Goal: Entertainment & Leisure: Consume media (video, audio)

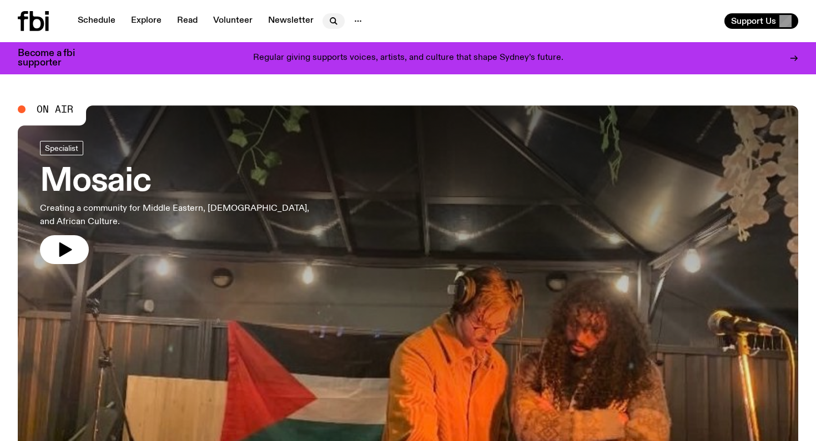
click at [330, 21] on icon "button" at bounding box center [333, 20] width 13 height 13
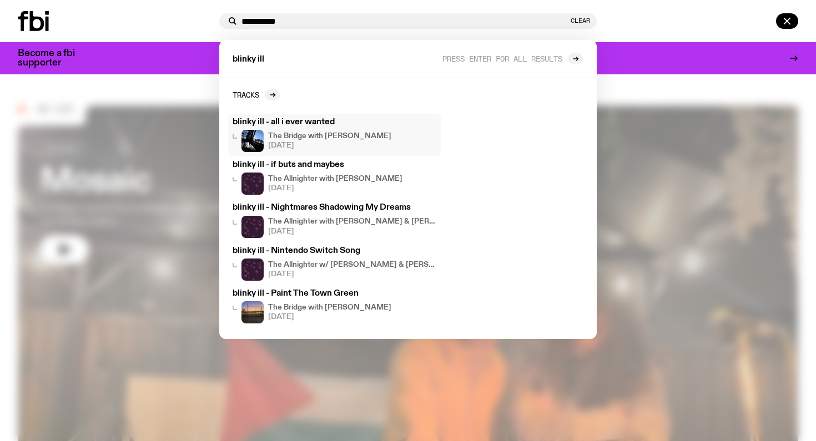
type input "**********"
click at [310, 120] on h3 "blinky ill - all i ever wanted" at bounding box center [334, 122] width 204 height 8
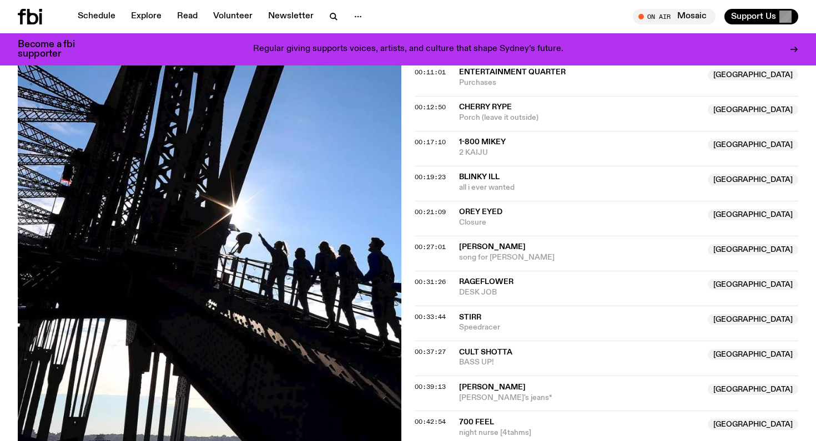
scroll to position [452, 0]
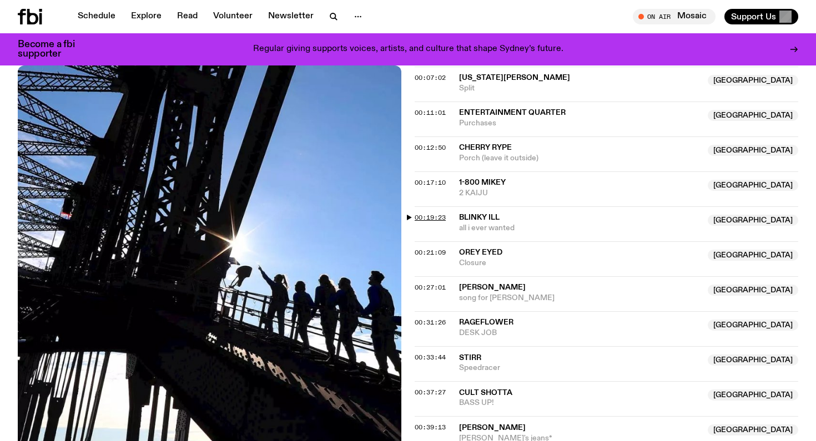
click at [421, 213] on span "00:19:23" at bounding box center [429, 217] width 31 height 9
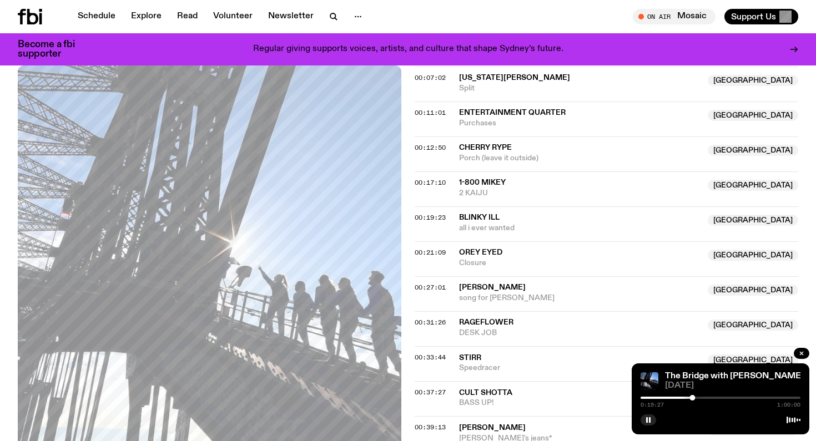
click at [688, 397] on div at bounding box center [612, 398] width 160 height 2
click at [731, 383] on span "[DATE]" at bounding box center [732, 386] width 135 height 8
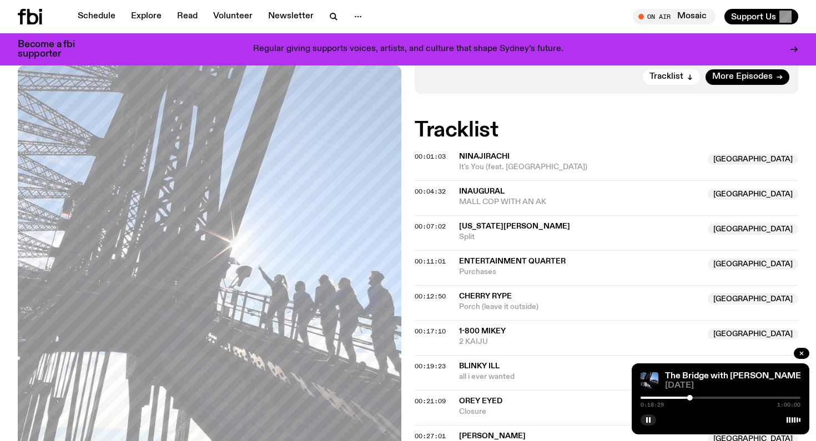
scroll to position [306, 0]
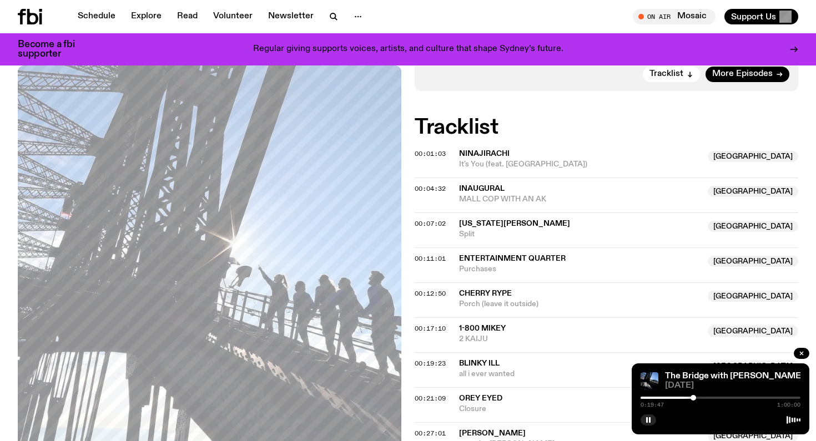
click at [699, 396] on div "0:19:47 1:00:00" at bounding box center [720, 401] width 160 height 13
click at [699, 397] on div at bounding box center [720, 398] width 160 height 2
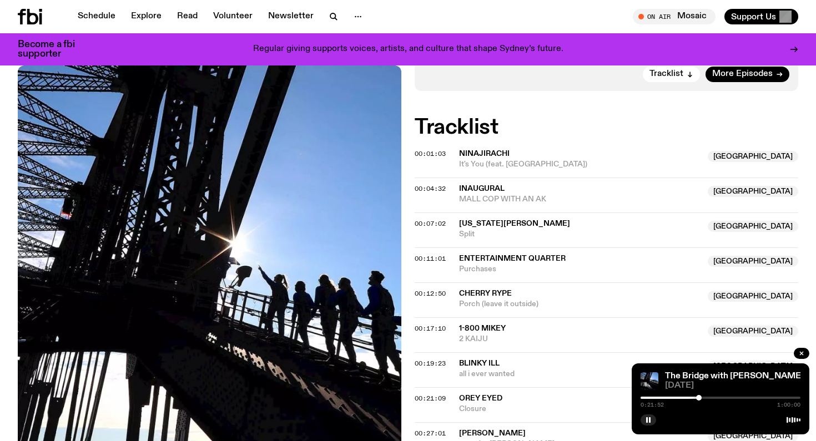
click at [696, 397] on div at bounding box center [699, 398] width 6 height 6
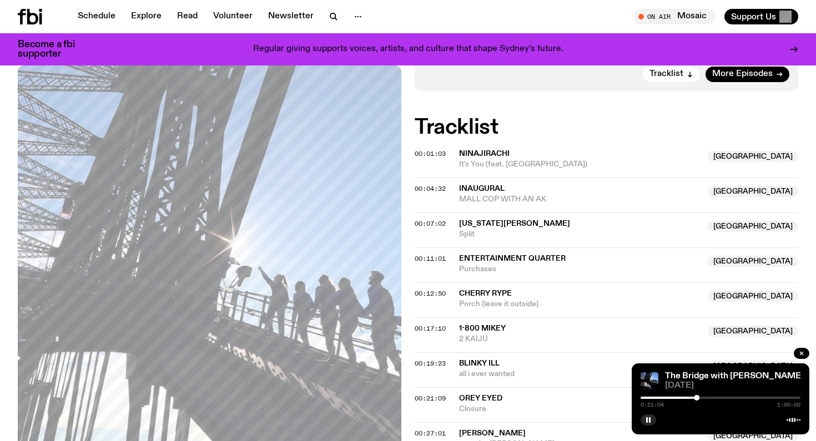
click at [690, 398] on div at bounding box center [617, 398] width 160 height 2
click at [694, 398] on div at bounding box center [720, 398] width 160 height 2
click at [691, 398] on div at bounding box center [692, 398] width 6 height 6
click at [690, 398] on div at bounding box center [690, 398] width 6 height 6
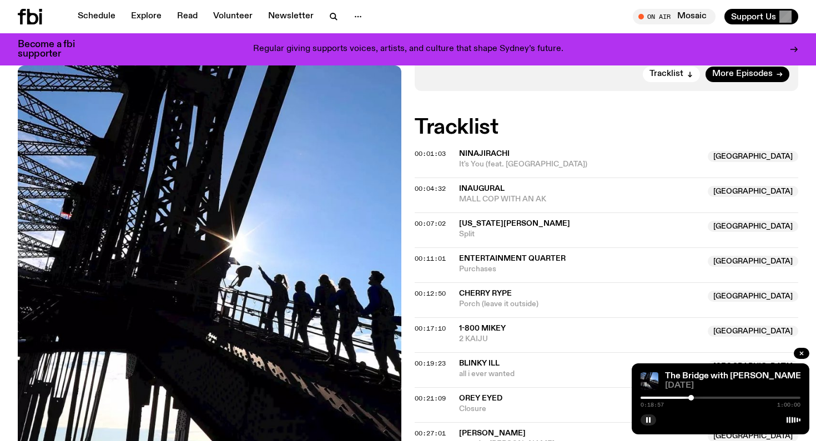
click at [691, 396] on div at bounding box center [691, 398] width 6 height 6
click at [692, 397] on div at bounding box center [691, 398] width 6 height 6
click at [693, 396] on div at bounding box center [693, 398] width 6 height 6
click at [690, 396] on div at bounding box center [690, 398] width 6 height 6
click at [689, 396] on div at bounding box center [689, 398] width 6 height 6
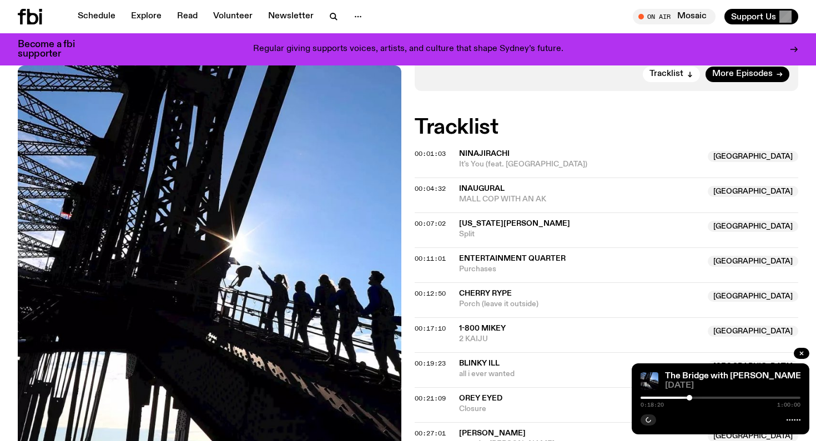
click at [693, 397] on div at bounding box center [720, 398] width 160 height 2
click at [689, 397] on div at bounding box center [613, 398] width 160 height 2
click at [691, 397] on div at bounding box center [689, 398] width 6 height 6
click at [690, 397] on div at bounding box center [691, 398] width 6 height 6
click at [692, 397] on div at bounding box center [690, 398] width 6 height 6
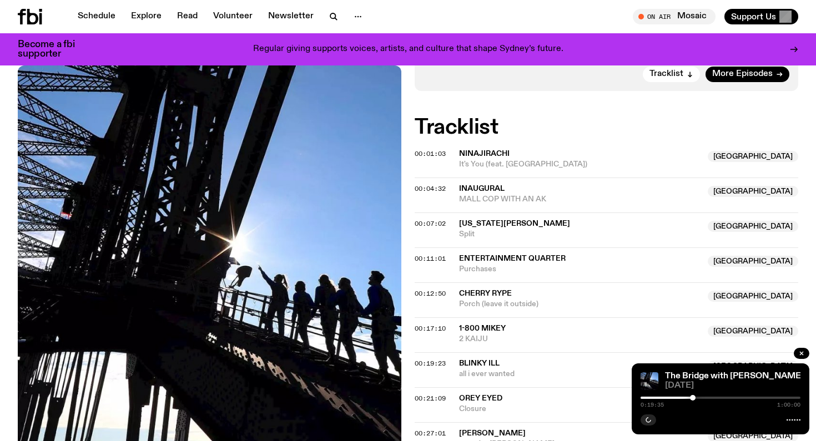
click at [691, 397] on div at bounding box center [693, 398] width 6 height 6
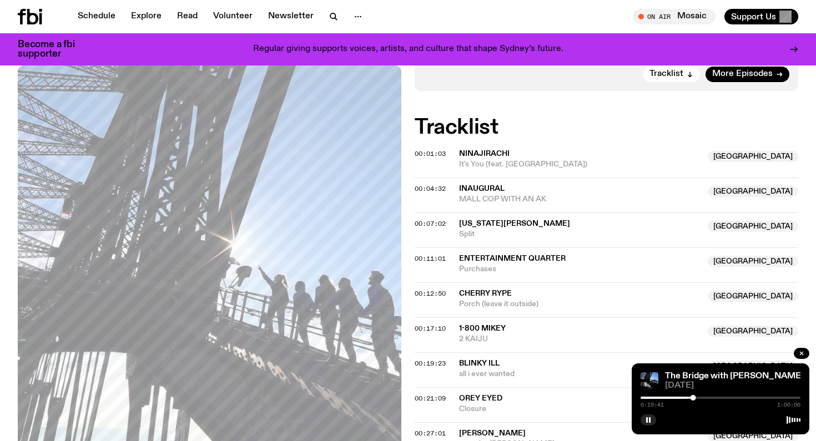
scroll to position [736, 0]
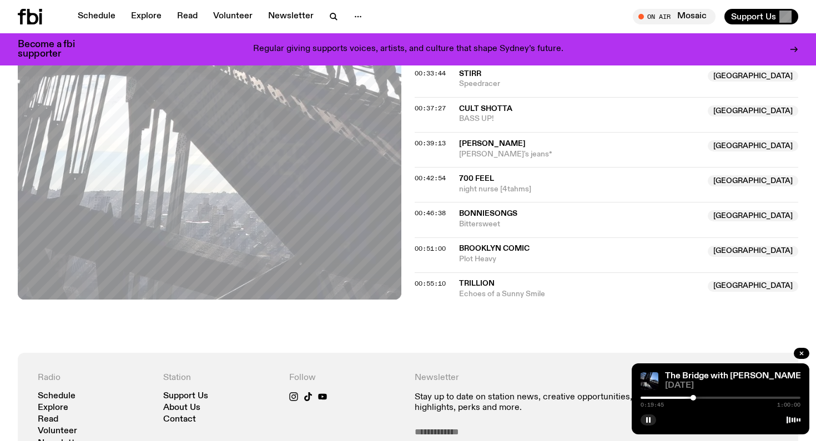
click at [645, 398] on div at bounding box center [720, 398] width 160 height 2
drag, startPoint x: 643, startPoint y: 398, endPoint x: 637, endPoint y: 398, distance: 6.1
click at [637, 398] on div "The Bridge with [PERSON_NAME] [DATE] 0:00:12 1:00:00" at bounding box center [720, 398] width 178 height 71
click at [669, 398] on div at bounding box center [720, 398] width 160 height 2
click at [684, 395] on div "0:10:50 1:00:00" at bounding box center [720, 401] width 160 height 13
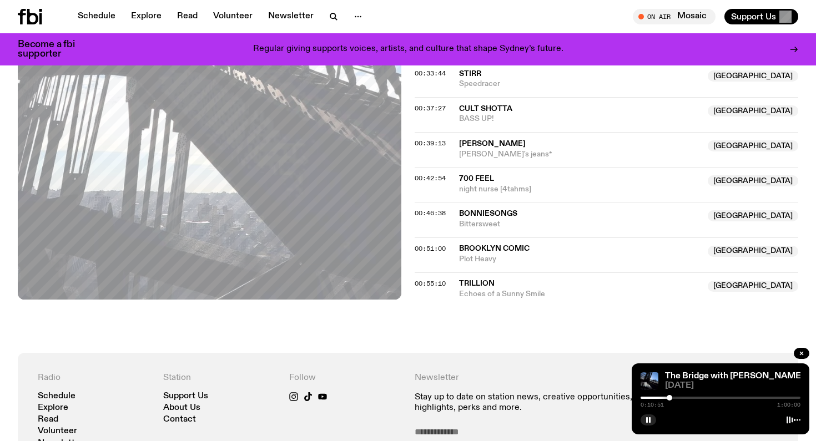
click at [690, 395] on div "0:10:51 1:00:00" at bounding box center [720, 401] width 160 height 13
click at [690, 397] on div at bounding box center [720, 398] width 160 height 2
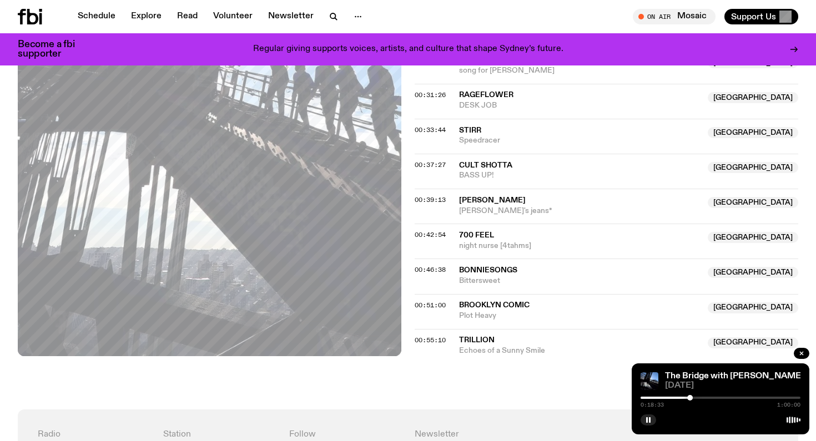
scroll to position [677, 0]
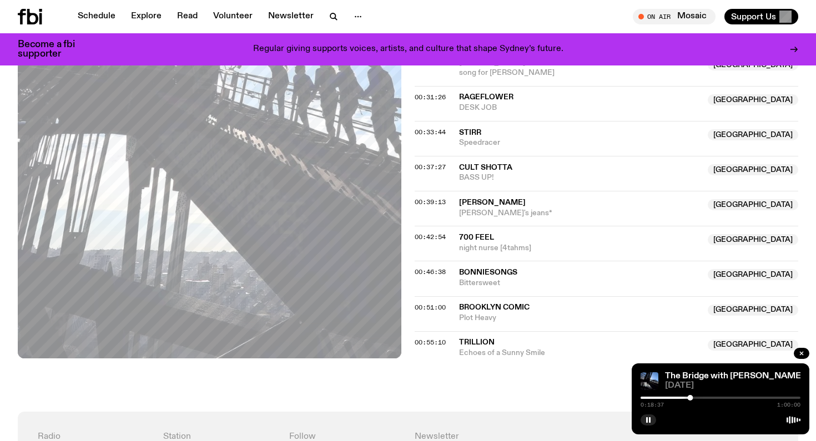
click at [692, 396] on div at bounding box center [690, 398] width 6 height 6
click at [689, 396] on div at bounding box center [692, 398] width 6 height 6
click at [693, 397] on div at bounding box center [720, 398] width 160 height 2
click at [704, 398] on div at bounding box center [720, 398] width 160 height 2
click at [699, 398] on div at bounding box center [624, 398] width 160 height 2
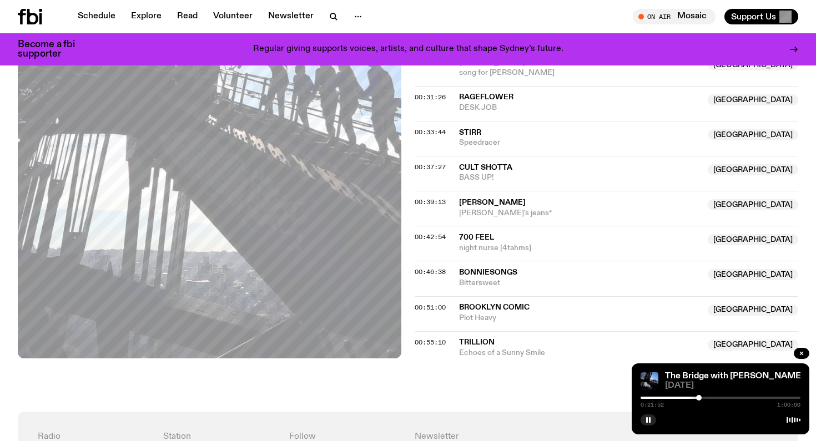
click at [696, 398] on div at bounding box center [699, 398] width 6 height 6
click at [699, 399] on div "0:20:38 1:00:00" at bounding box center [720, 401] width 160 height 13
click at [699, 398] on div at bounding box center [720, 398] width 160 height 2
click at [706, 399] on div "0:22:05 1:00:00" at bounding box center [720, 401] width 160 height 13
click at [797, 397] on div at bounding box center [720, 398] width 160 height 2
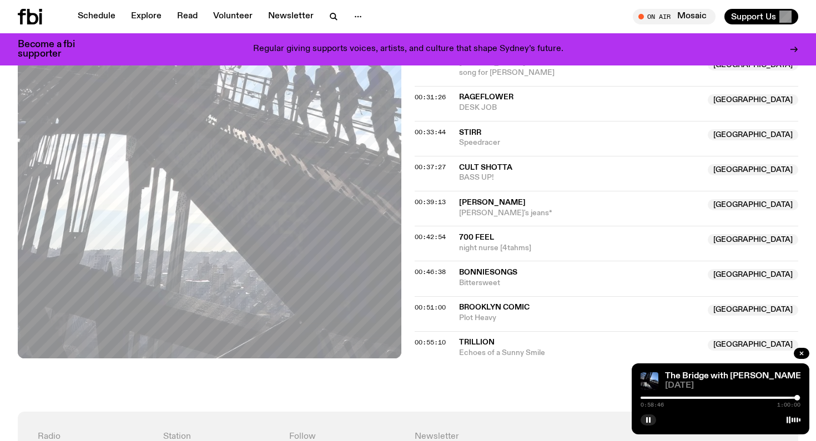
click at [766, 398] on div at bounding box center [720, 398] width 160 height 2
click at [747, 398] on div at bounding box center [686, 398] width 160 height 2
click at [725, 397] on div at bounding box center [667, 398] width 160 height 2
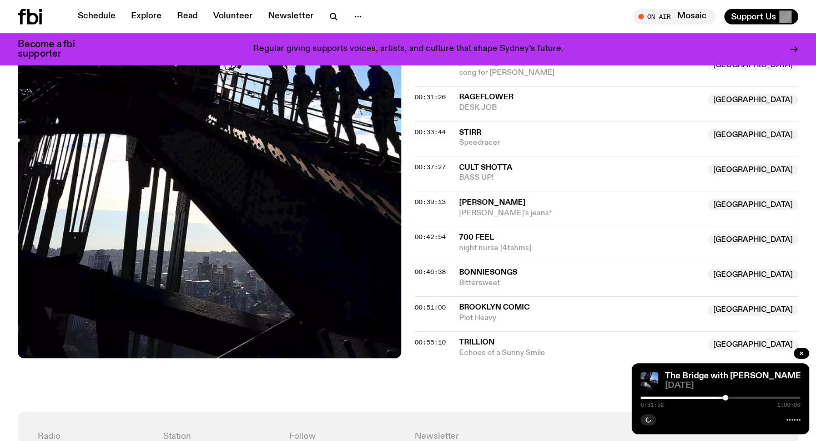
click at [750, 399] on div "0:31:52 1:00:00" at bounding box center [720, 401] width 160 height 13
click at [749, 395] on div "0:31:52 1:00:00" at bounding box center [720, 401] width 160 height 13
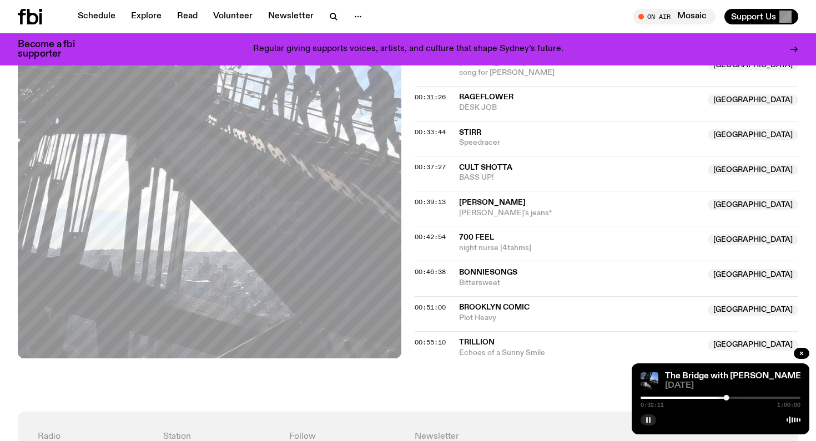
click at [643, 423] on button "button" at bounding box center [648, 419] width 16 height 11
